Goal: Find specific page/section: Find specific page/section

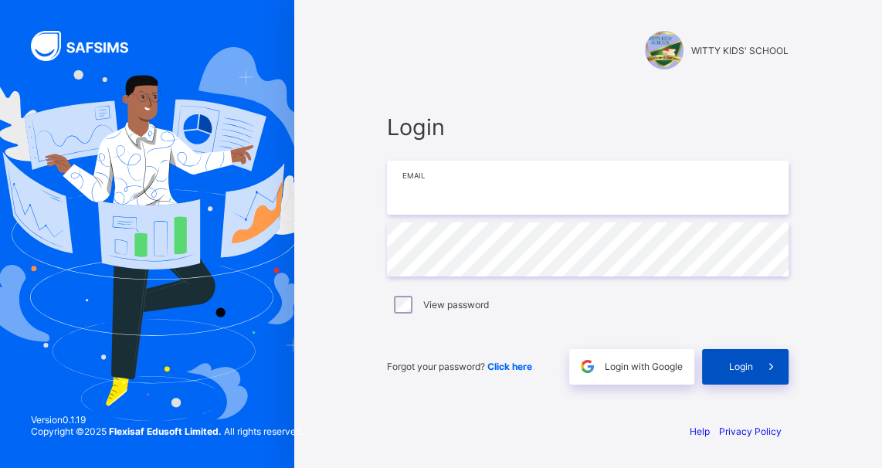
type input "**********"
click at [739, 360] on div "Login" at bounding box center [745, 367] width 87 height 36
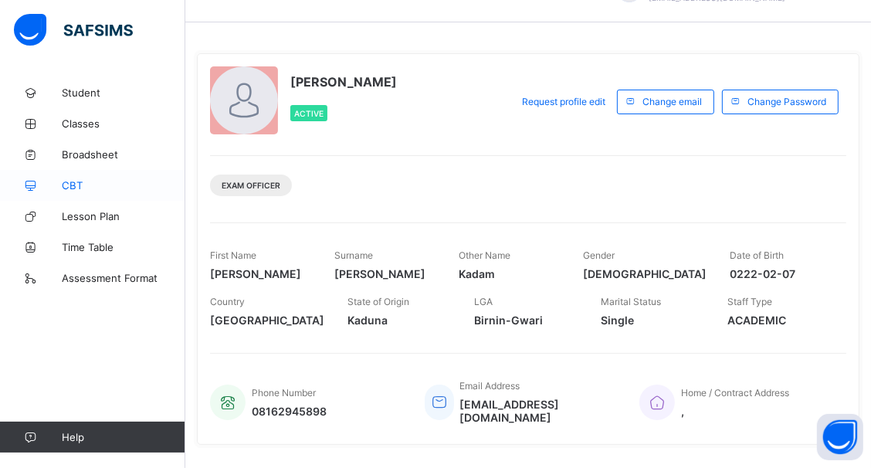
scroll to position [86, 0]
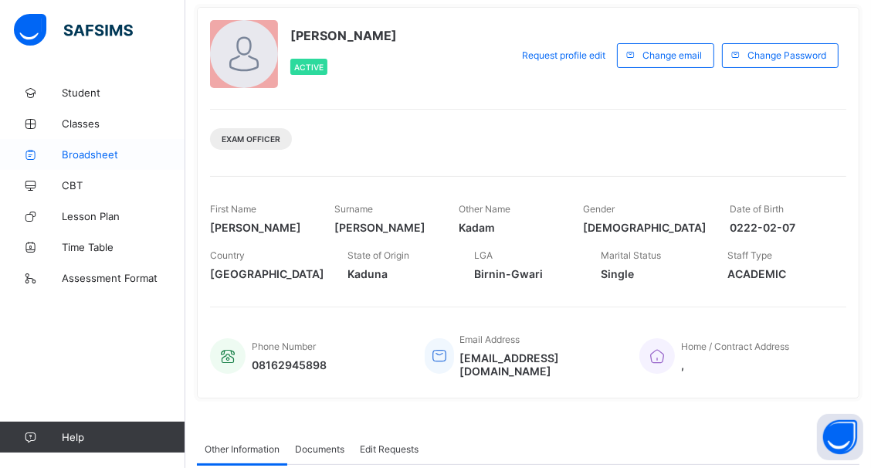
click at [84, 145] on link "Broadsheet" at bounding box center [92, 154] width 185 height 31
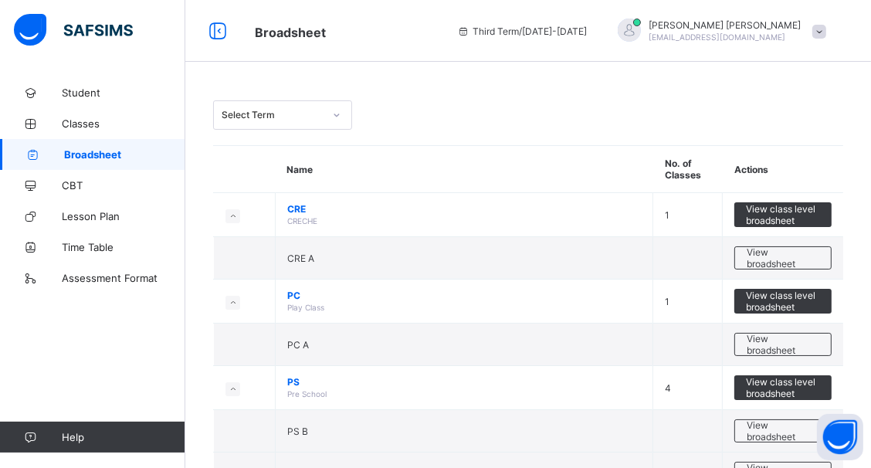
click at [341, 115] on icon at bounding box center [336, 114] width 9 height 15
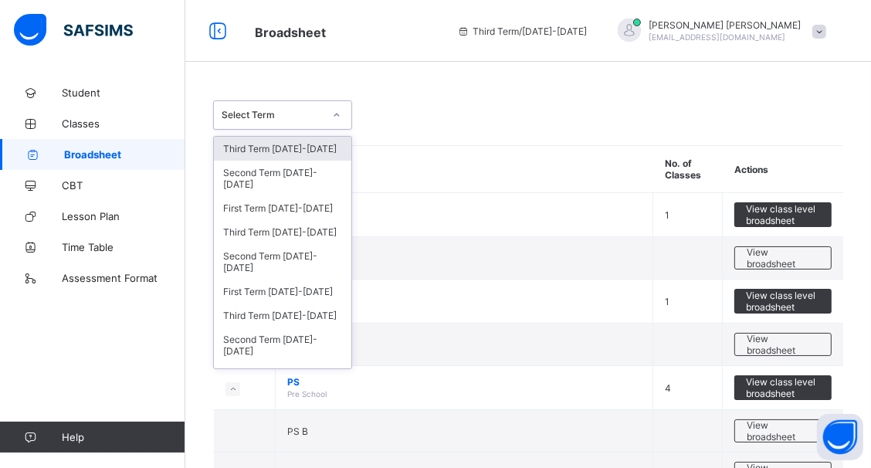
click at [336, 115] on icon at bounding box center [336, 114] width 9 height 15
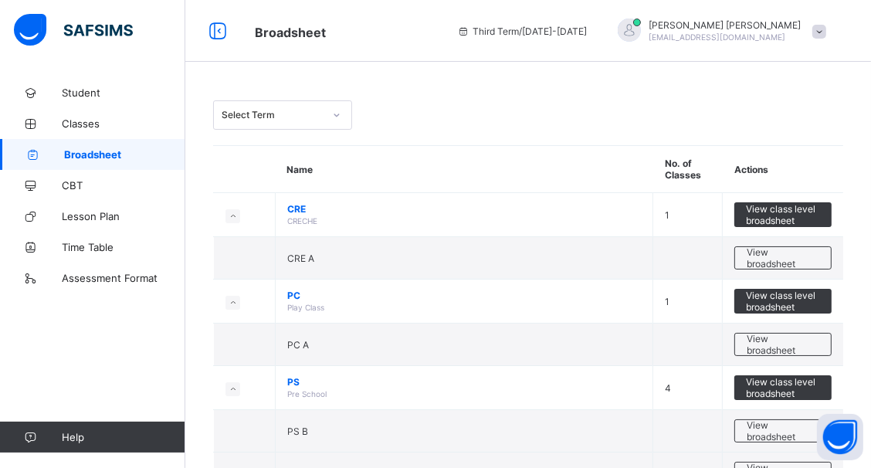
drag, startPoint x: 232, startPoint y: 362, endPoint x: 336, endPoint y: 114, distance: 269.0
click at [338, 114] on icon at bounding box center [336, 114] width 9 height 15
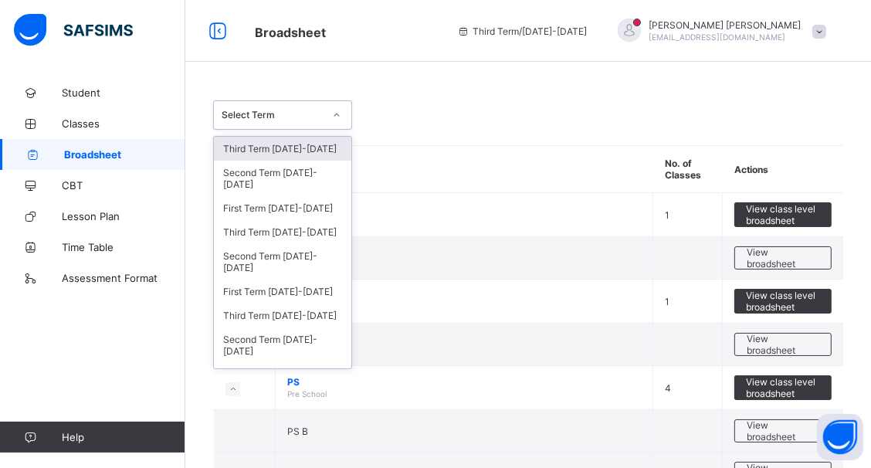
click at [264, 152] on div "Third Term [DATE]-[DATE]" at bounding box center [283, 149] width 138 height 24
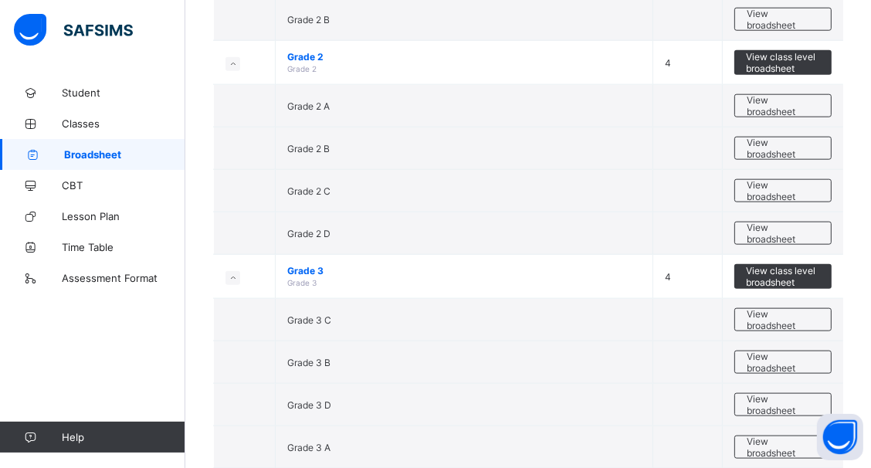
scroll to position [1445, 0]
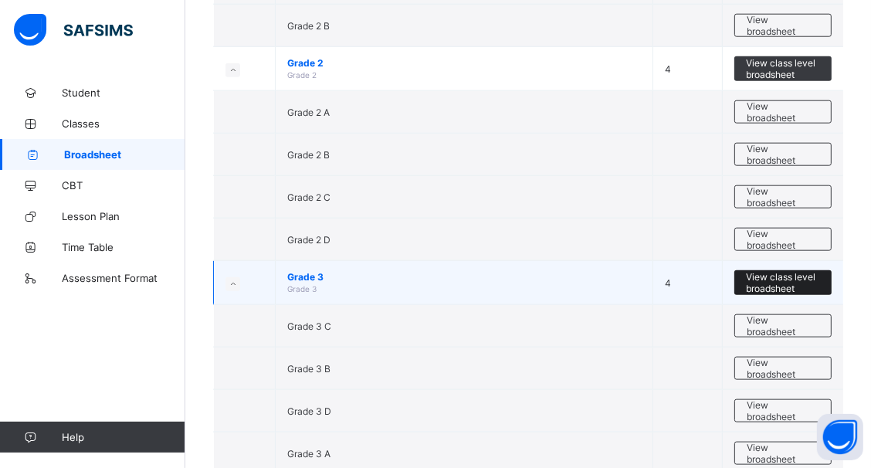
click at [763, 271] on span "View class level broadsheet" at bounding box center [783, 282] width 74 height 23
